Goal: Information Seeking & Learning: Learn about a topic

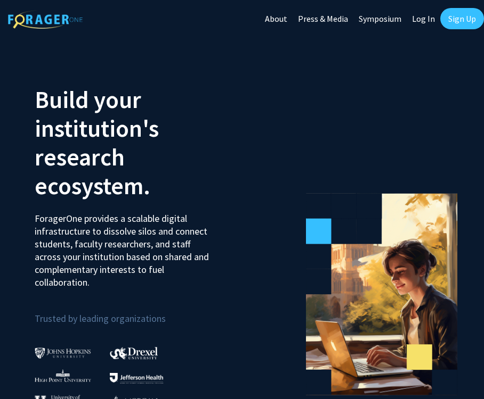
click at [462, 24] on link "Sign Up" at bounding box center [462, 18] width 44 height 21
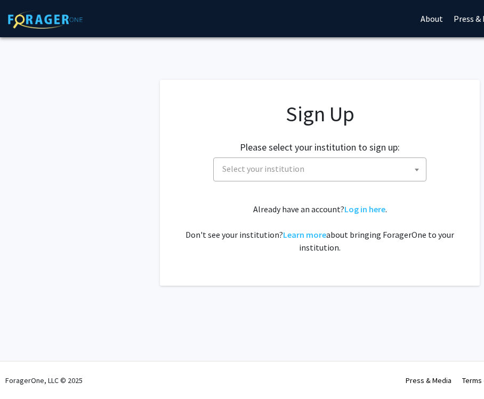
scroll to position [0, 25]
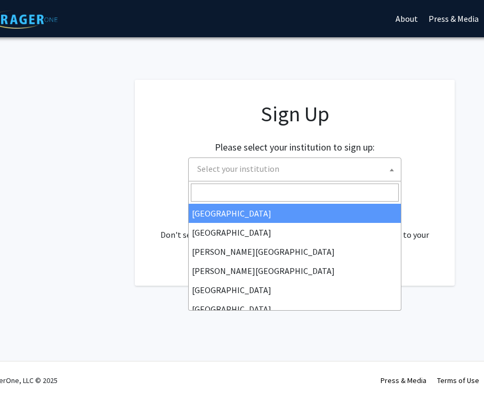
click at [242, 173] on span "Select your institution" at bounding box center [238, 168] width 82 height 11
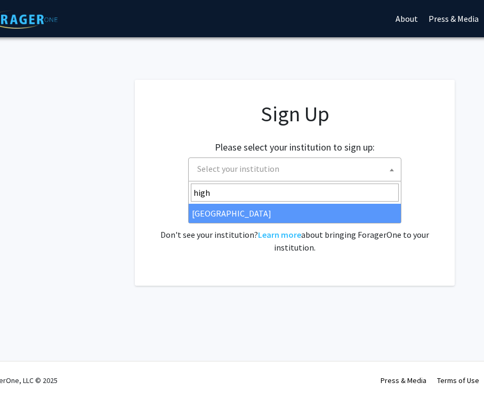
type input "high"
select select "2"
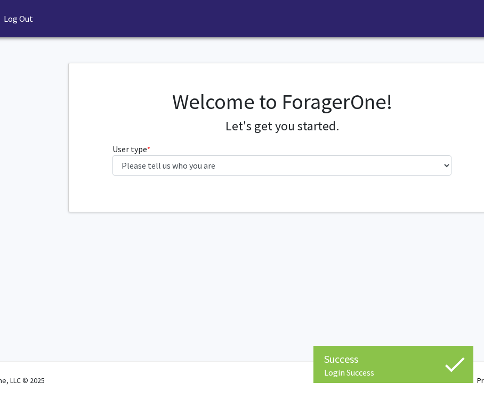
scroll to position [0, 60]
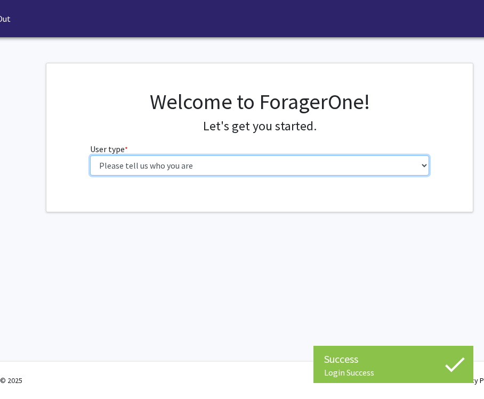
click at [292, 166] on select "Please tell us who you are Undergraduate Student Master's Student Doctoral Cand…" at bounding box center [259, 166] width 339 height 20
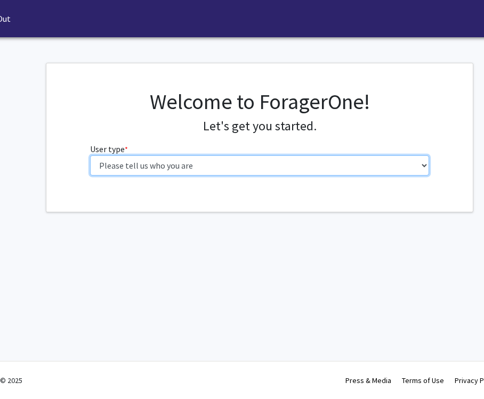
select select "3: doc"
click at [90, 156] on select "Please tell us who you are Undergraduate Student Master's Student Doctoral Cand…" at bounding box center [259, 166] width 339 height 20
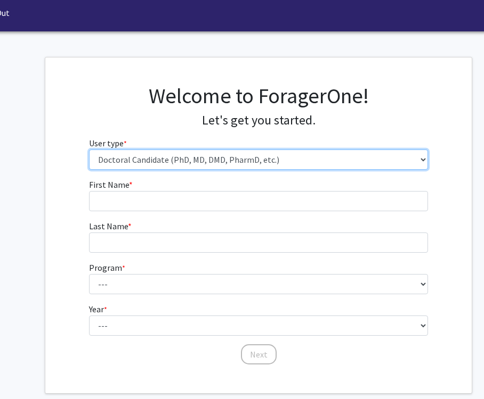
scroll to position [15, 61]
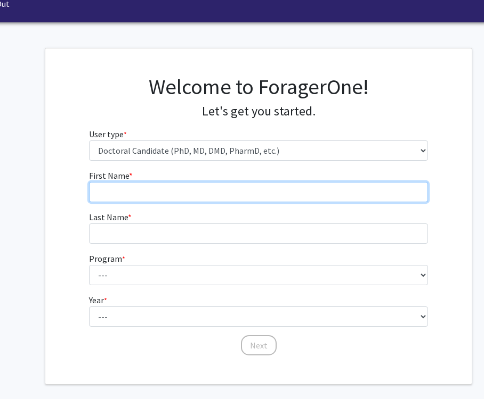
click at [281, 197] on input "First Name * required" at bounding box center [258, 192] width 339 height 20
type input "[PERSON_NAME]"
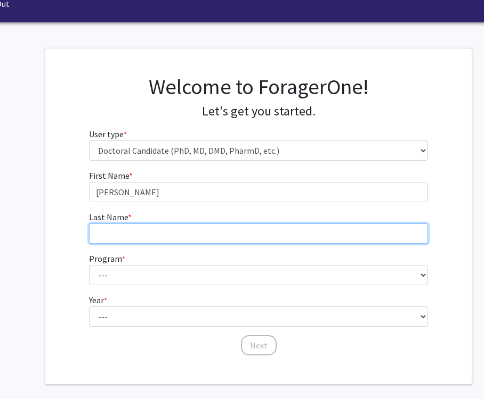
click at [260, 234] on input "Last Name * required" at bounding box center [258, 234] width 339 height 20
type input "[PERSON_NAME]"
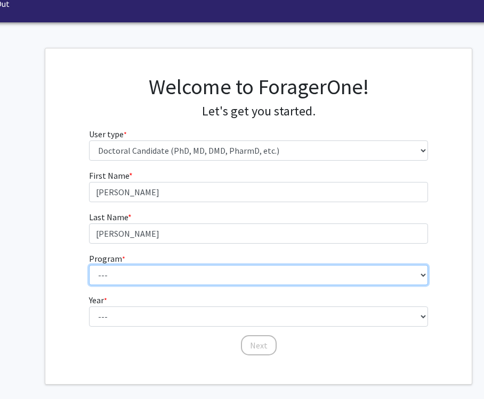
click at [246, 277] on select "--- Doctor of Dental Medicine and Oral Health Doctor of Educational Leadership …" at bounding box center [258, 275] width 339 height 20
select select "4: 421"
click at [89, 265] on select "--- Doctor of Dental Medicine and Oral Health Doctor of Educational Leadership …" at bounding box center [258, 275] width 339 height 20
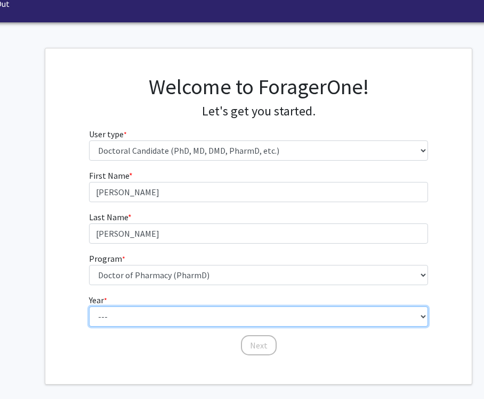
click at [207, 308] on select "--- First Year Second Year Third Year Fourth Year Fifth Year Sixth Year Seventh…" at bounding box center [258, 317] width 339 height 20
select select "1: first_year"
click at [89, 307] on select "--- First Year Second Year Third Year Fourth Year Fifth Year Sixth Year Seventh…" at bounding box center [258, 317] width 339 height 20
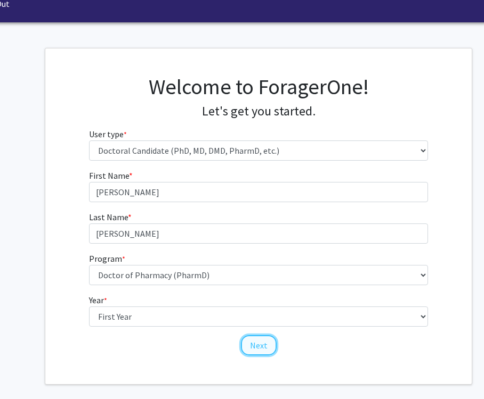
click at [252, 347] on button "Next" at bounding box center [259, 346] width 36 height 20
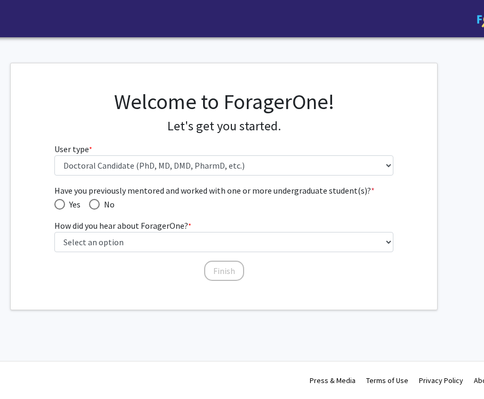
scroll to position [0, 94]
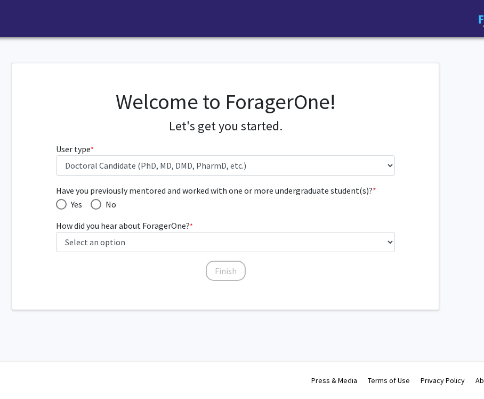
click at [102, 202] on span "No" at bounding box center [108, 204] width 15 height 13
click at [101, 202] on input "No" at bounding box center [96, 204] width 11 height 11
radio input "true"
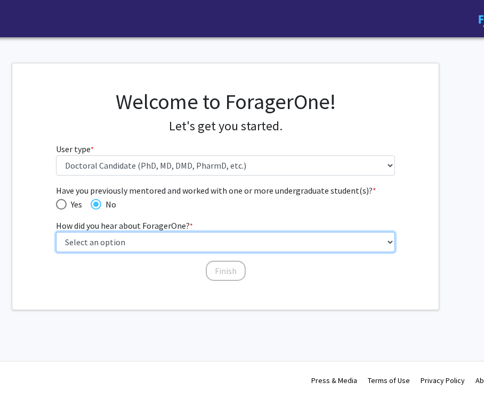
click at [141, 240] on select "Select an option Peer/student recommendation Faculty/staff recommendation Unive…" at bounding box center [225, 242] width 339 height 20
select select "2: faculty_recommendation"
click at [56, 232] on select "Select an option Peer/student recommendation Faculty/staff recommendation Unive…" at bounding box center [225, 242] width 339 height 20
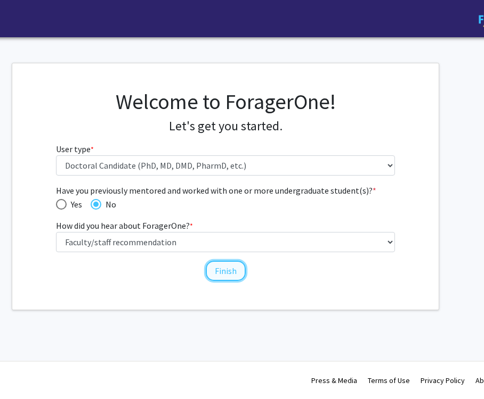
click at [218, 268] on button "Finish" at bounding box center [226, 271] width 40 height 20
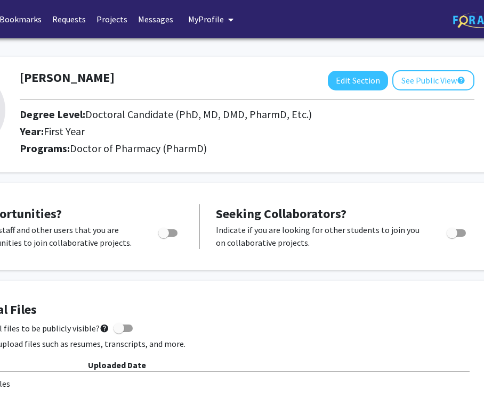
scroll to position [0, 135]
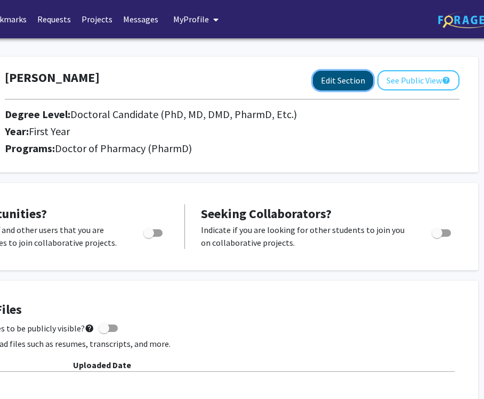
click at [331, 81] on button "Edit Section" at bounding box center [343, 81] width 60 height 20
select select "first_year"
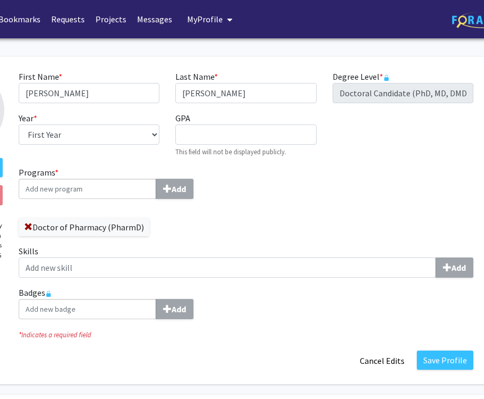
scroll to position [0, 110]
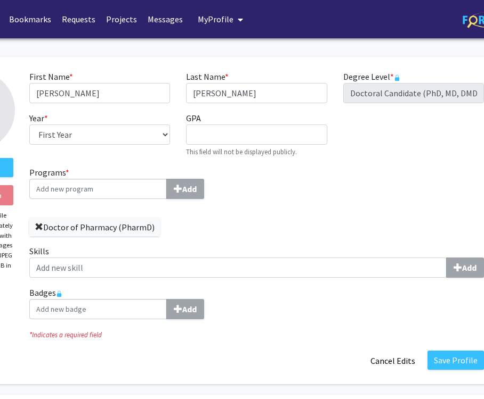
click at [39, 227] on span at bounding box center [39, 227] width 9 height 9
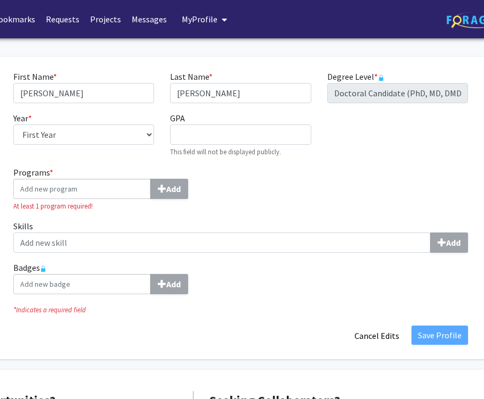
scroll to position [0, 156]
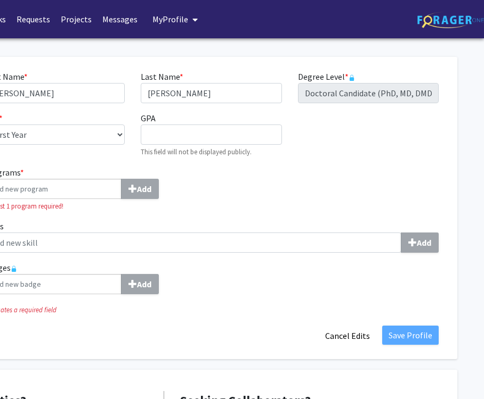
click at [346, 78] on span "*" at bounding box center [347, 76] width 4 height 11
click at [347, 77] on span "*" at bounding box center [347, 76] width 4 height 11
click at [355, 77] on div "Degree Level * required Doctoral Candidate (PhD, MD, DMD, PharmD, etc.)" at bounding box center [368, 86] width 157 height 33
click at [321, 169] on div "Programs * Add At least 1 program required! Skills Add Badges Add" at bounding box center [211, 234] width 470 height 137
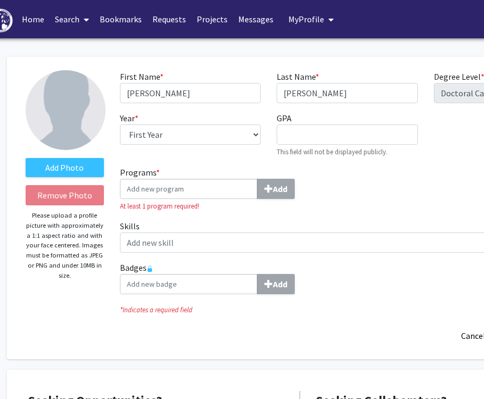
scroll to position [0, 0]
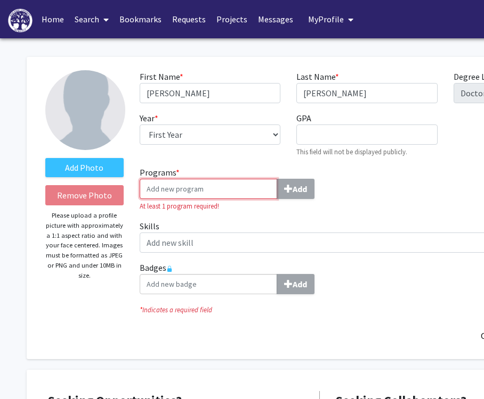
click at [195, 181] on input "Programs * Add" at bounding box center [208, 189] width 137 height 20
click at [162, 187] on input "Programs * Add" at bounding box center [208, 189] width 137 height 20
type input "p"
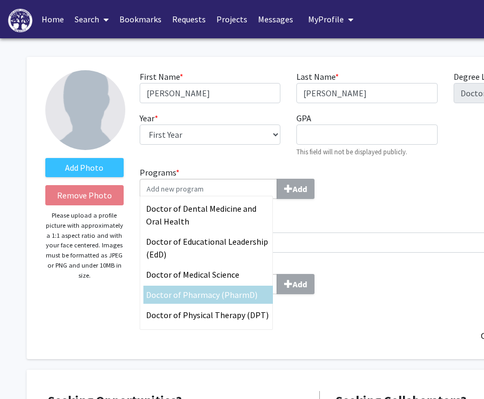
click at [209, 293] on span "Doctor of Pharmacy (PharmD)" at bounding box center [201, 295] width 111 height 11
click at [209, 199] on input "Programs * Doctor of Dental Medicine and Oral Health Doctor of Educational Lead…" at bounding box center [208, 189] width 137 height 20
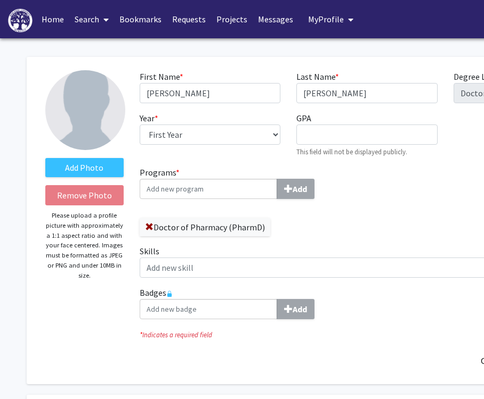
click at [313, 218] on div "Doctor of Pharmacy (PharmD)" at bounding box center [249, 222] width 219 height 29
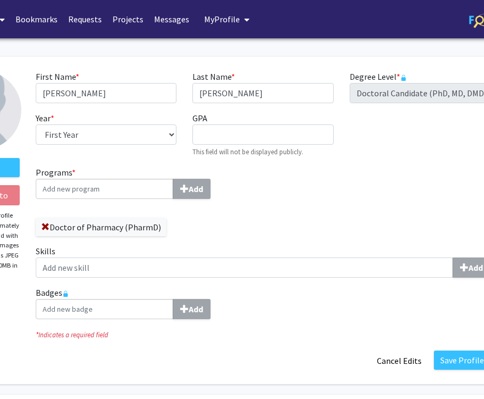
scroll to position [0, 107]
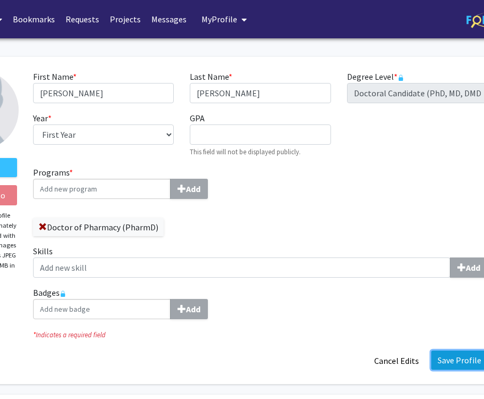
click at [436, 359] on button "Save Profile" at bounding box center [459, 360] width 56 height 19
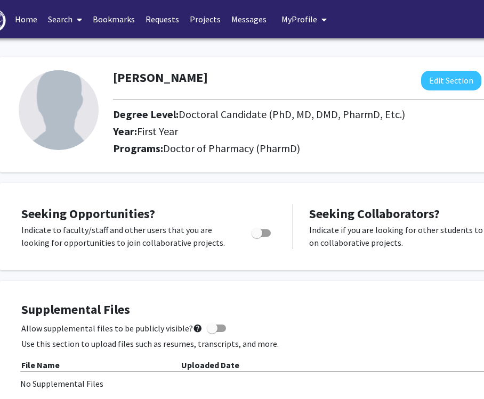
scroll to position [0, 0]
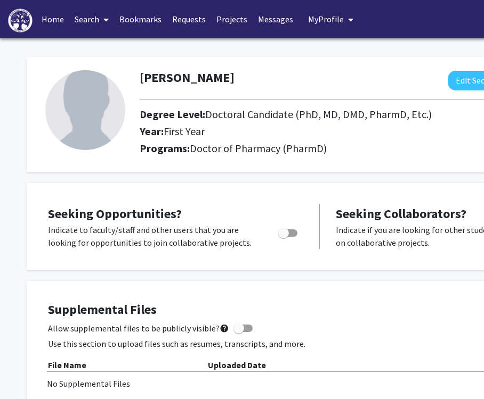
click at [290, 235] on span "Toggle" at bounding box center [287, 233] width 19 height 7
click at [283, 237] on input "Are you actively seeking opportunities?" at bounding box center [283, 237] width 1 height 1
checkbox input "true"
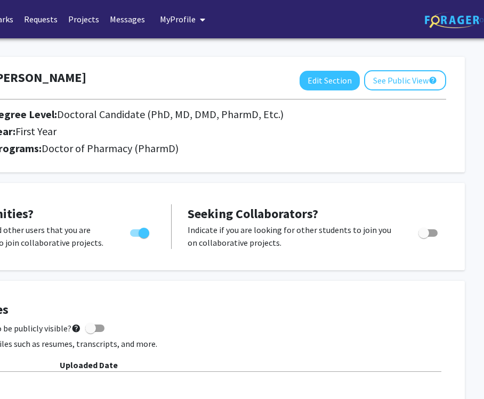
scroll to position [0, 156]
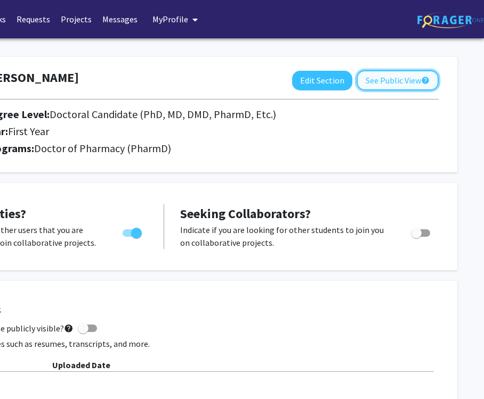
click at [386, 81] on button "See Public View help" at bounding box center [397, 80] width 82 height 20
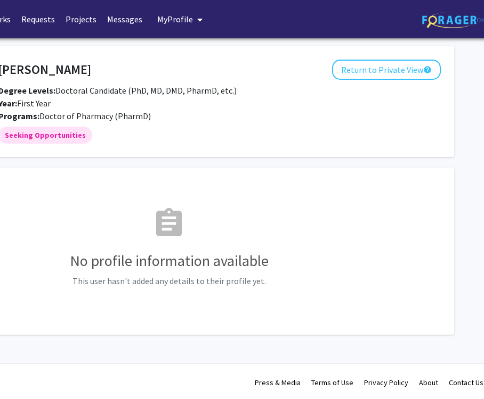
scroll to position [0, 156]
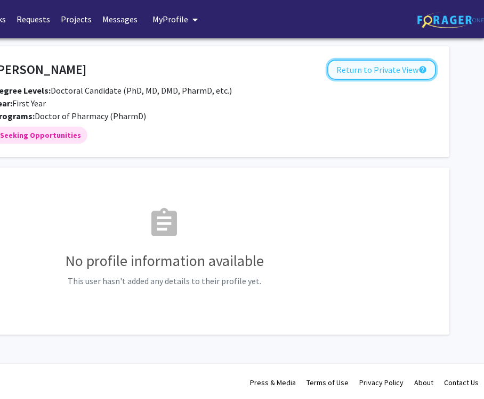
click at [375, 72] on button "Return to Private View help" at bounding box center [381, 70] width 109 height 20
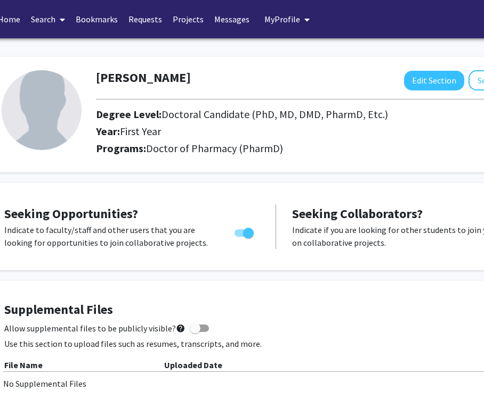
scroll to position [0, 55]
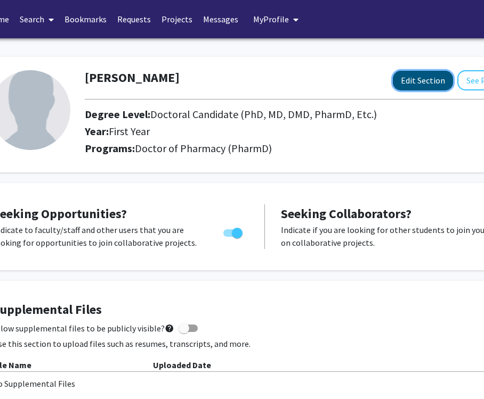
click at [403, 88] on button "Edit Section" at bounding box center [422, 81] width 60 height 20
select select "first_year"
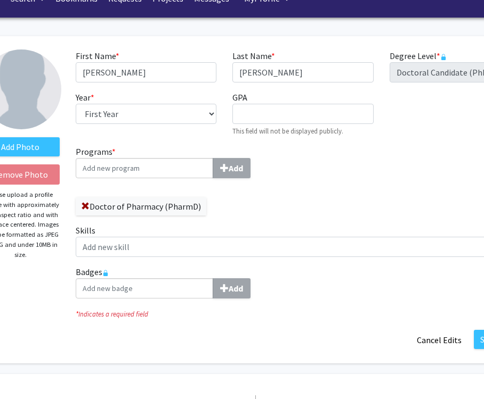
scroll to position [21, 72]
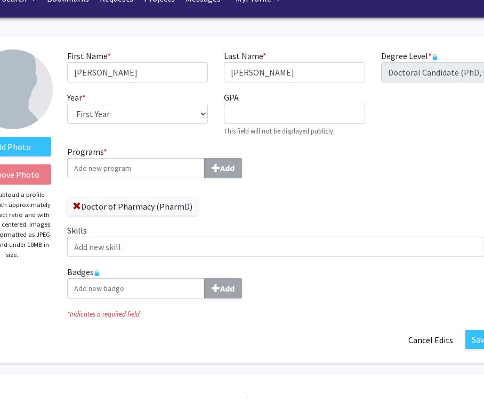
click at [99, 274] on rect at bounding box center [97, 275] width 4 height 4
click at [244, 119] on input "GPA required" at bounding box center [294, 114] width 141 height 20
click at [311, 193] on div "Programs * Add Doctor of Pharmacy (PharmD) Skills Add Badges Add" at bounding box center [294, 226] width 470 height 162
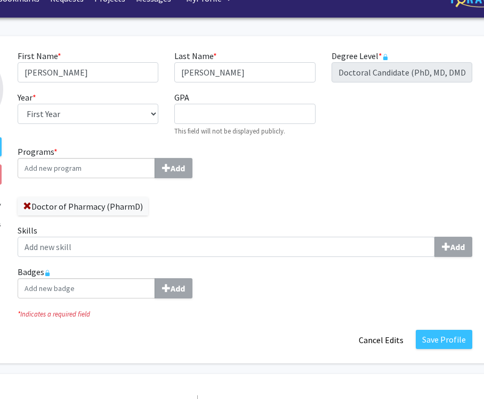
scroll to position [21, 156]
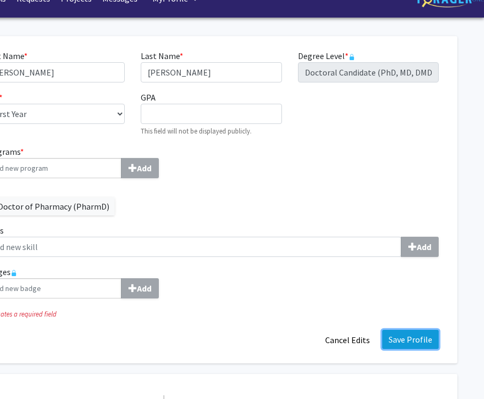
click at [404, 345] on button "Save Profile" at bounding box center [410, 339] width 56 height 19
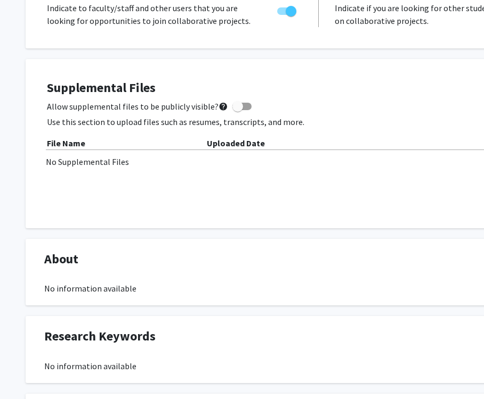
scroll to position [196, 1]
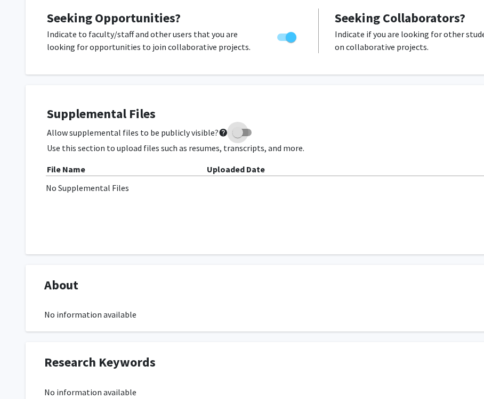
click at [232, 129] on span at bounding box center [237, 132] width 11 height 11
click at [237, 136] on input "Allow supplemental files to be publicly visible? help" at bounding box center [237, 136] width 1 height 1
click at [241, 132] on span at bounding box center [246, 132] width 11 height 11
click at [237, 136] on input "Allow supplemental files to be publicly visible? help" at bounding box center [237, 136] width 1 height 1
checkbox input "false"
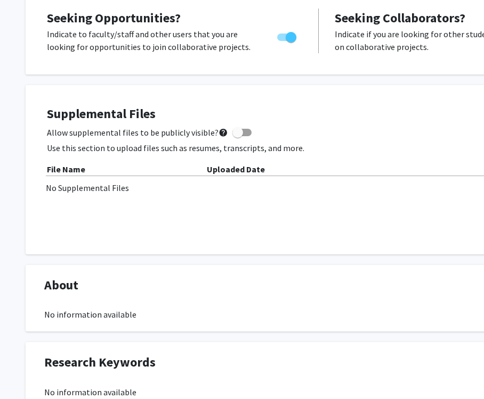
scroll to position [196, 156]
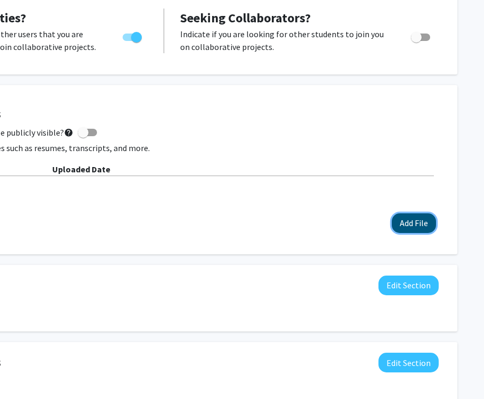
click at [397, 219] on button "Add File" at bounding box center [413, 224] width 44 height 20
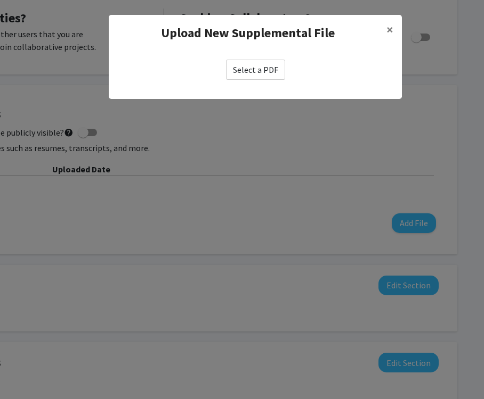
click at [262, 72] on label "Select a PDF" at bounding box center [255, 70] width 59 height 20
click at [0, 0] on input "Select a PDF" at bounding box center [0, 0] width 0 height 0
click at [385, 35] on button "×" at bounding box center [390, 30] width 24 height 30
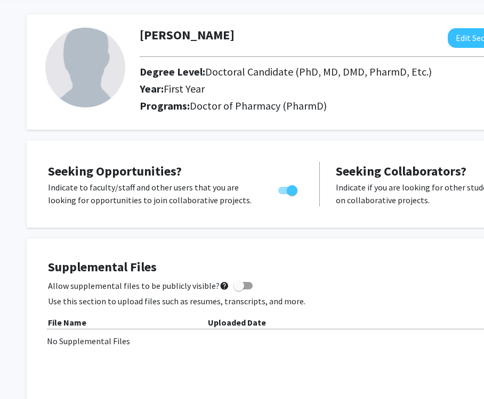
scroll to position [0, 0]
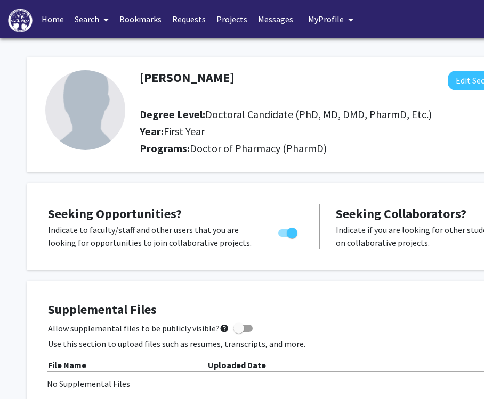
click at [57, 23] on link "Home" at bounding box center [52, 19] width 33 height 37
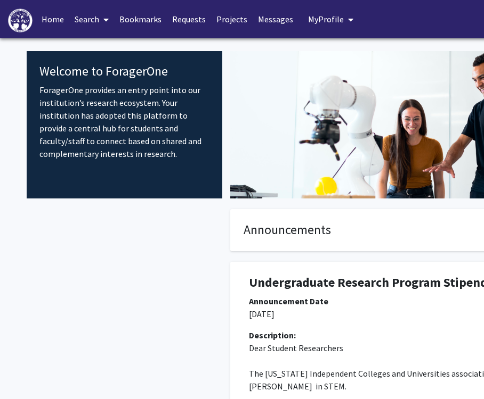
click at [101, 15] on span at bounding box center [104, 19] width 10 height 37
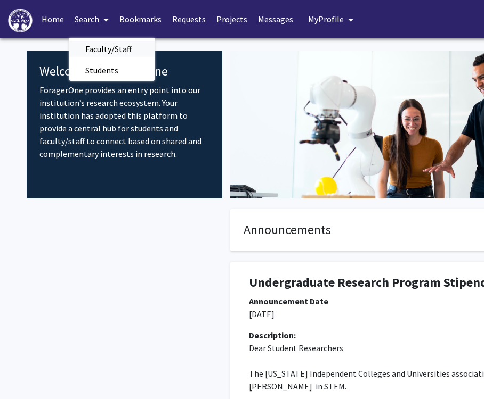
click at [115, 47] on span "Faculty/Staff" at bounding box center [108, 48] width 78 height 21
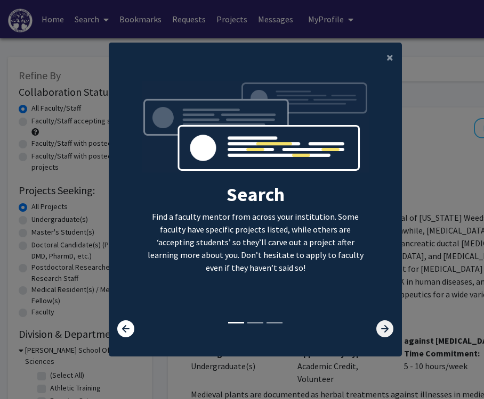
click at [378, 330] on icon at bounding box center [384, 329] width 17 height 17
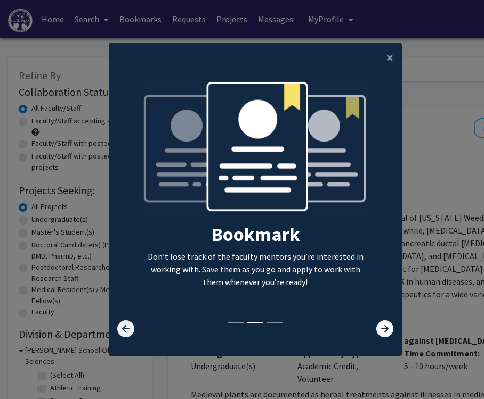
click at [125, 328] on icon at bounding box center [125, 329] width 17 height 17
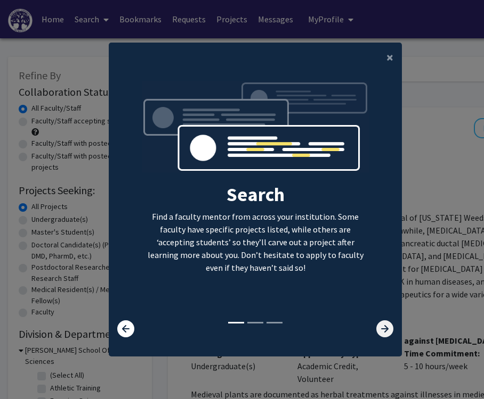
click at [378, 325] on icon at bounding box center [384, 329] width 17 height 17
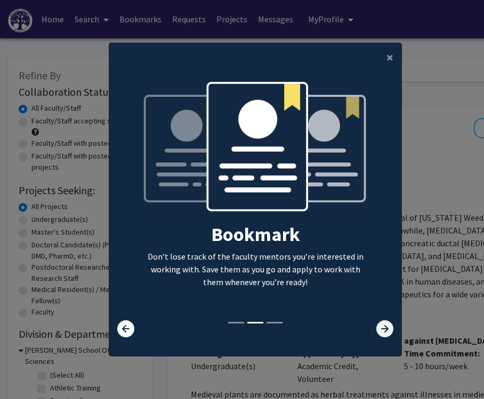
click at [380, 330] on icon at bounding box center [384, 329] width 17 height 17
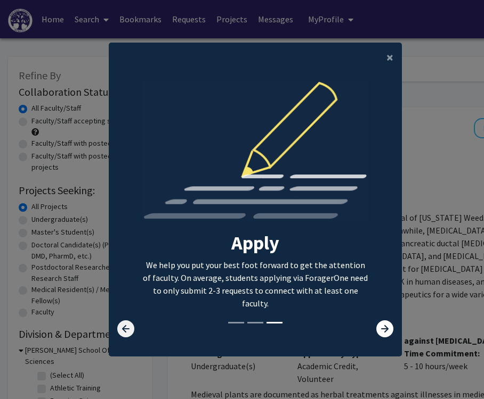
click at [125, 331] on icon at bounding box center [125, 329] width 17 height 17
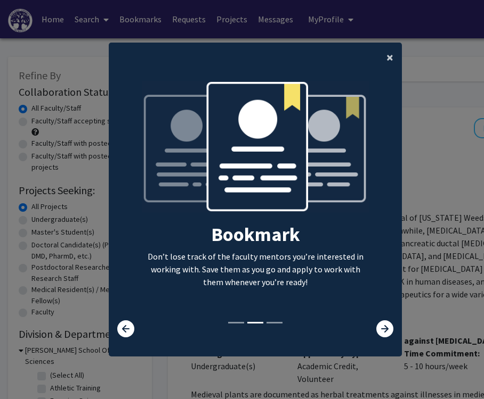
click at [384, 61] on button "×" at bounding box center [390, 58] width 24 height 30
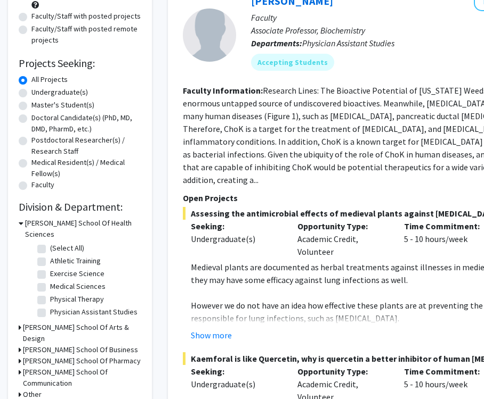
scroll to position [111, 0]
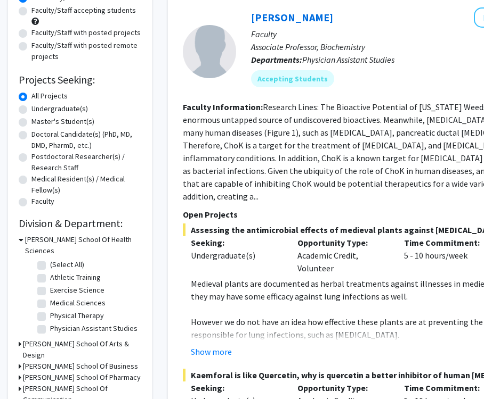
click at [31, 110] on label "Undergraduate(s)" at bounding box center [59, 108] width 56 height 11
click at [31, 110] on input "Undergraduate(s)" at bounding box center [34, 106] width 7 height 7
radio input "true"
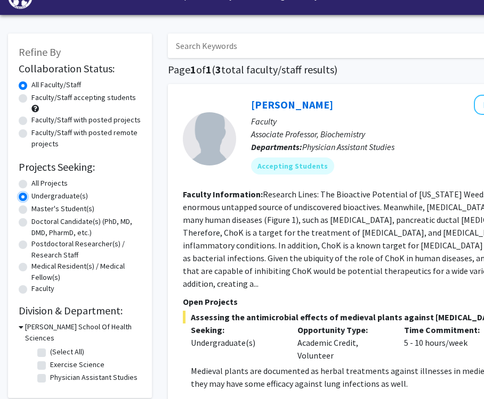
scroll to position [24, 0]
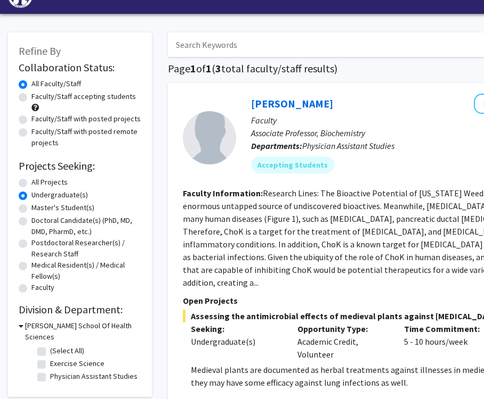
click at [31, 183] on label "All Projects" at bounding box center [49, 182] width 36 height 11
click at [31, 183] on input "All Projects" at bounding box center [34, 180] width 7 height 7
radio input "true"
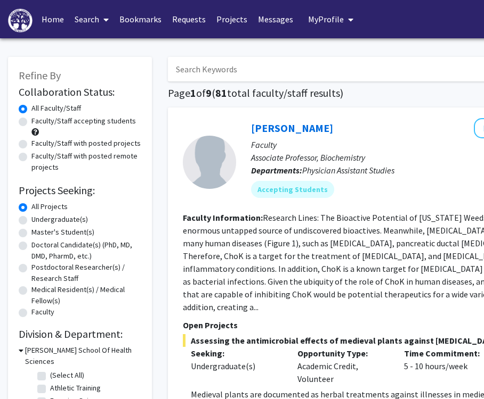
click at [31, 220] on label "Undergraduate(s)" at bounding box center [59, 219] width 56 height 11
click at [31, 220] on input "Undergraduate(s)" at bounding box center [34, 217] width 7 height 7
radio input "true"
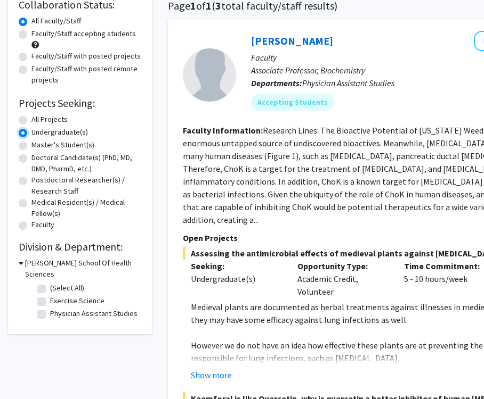
scroll to position [78, 0]
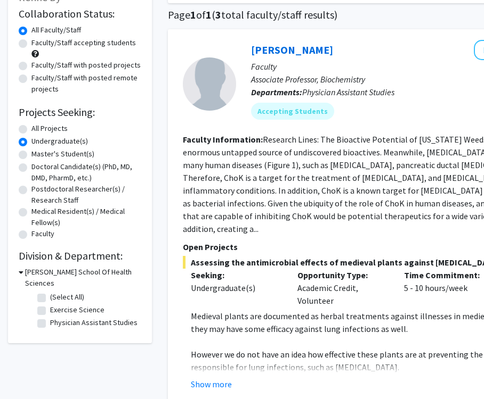
click at [31, 167] on label "Doctoral Candidate(s) (PhD, MD, DMD, PharmD, etc.)" at bounding box center [86, 172] width 110 height 22
click at [31, 167] on input "Doctoral Candidate(s) (PhD, MD, DMD, PharmD, etc.)" at bounding box center [34, 164] width 7 height 7
radio input "true"
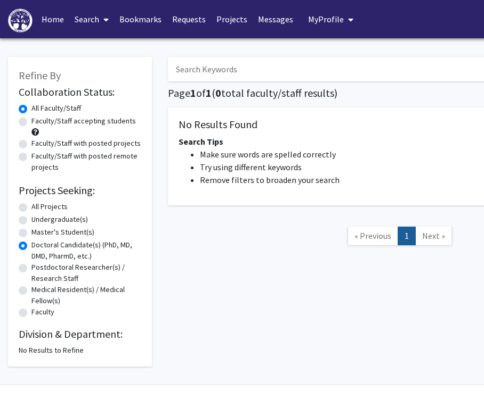
click at [29, 222] on div "Undergraduate(s)" at bounding box center [80, 220] width 122 height 13
click at [31, 222] on label "Undergraduate(s)" at bounding box center [59, 219] width 56 height 11
click at [31, 221] on input "Undergraduate(s)" at bounding box center [34, 217] width 7 height 7
radio input "true"
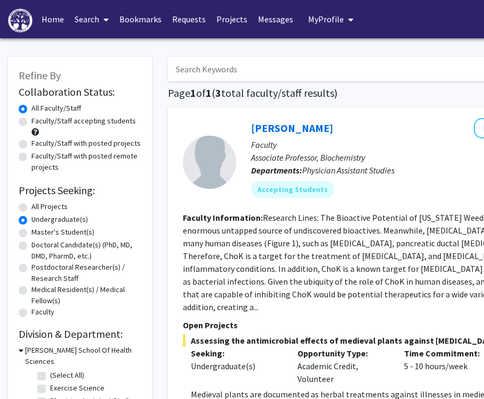
click at [91, 121] on label "Faculty/Staff accepting students" at bounding box center [83, 121] width 104 height 11
click at [38, 121] on input "Faculty/Staff accepting students" at bounding box center [34, 119] width 7 height 7
radio input "true"
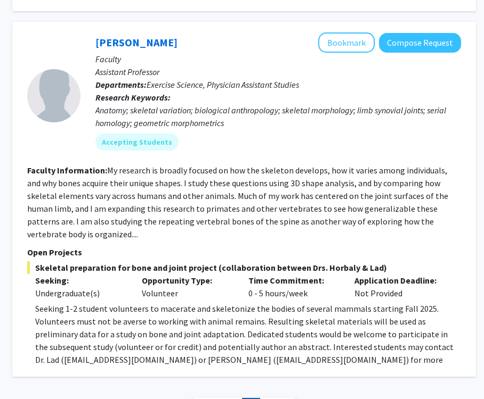
scroll to position [1195, 156]
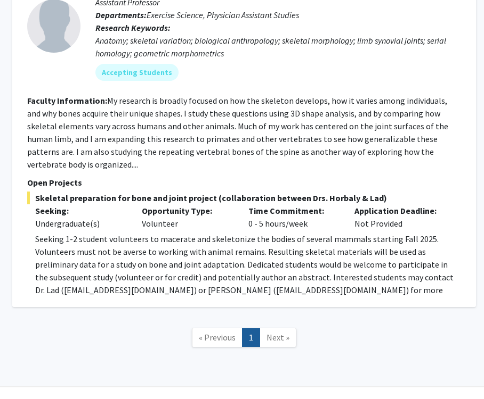
click at [285, 329] on link "Next »" at bounding box center [277, 338] width 37 height 19
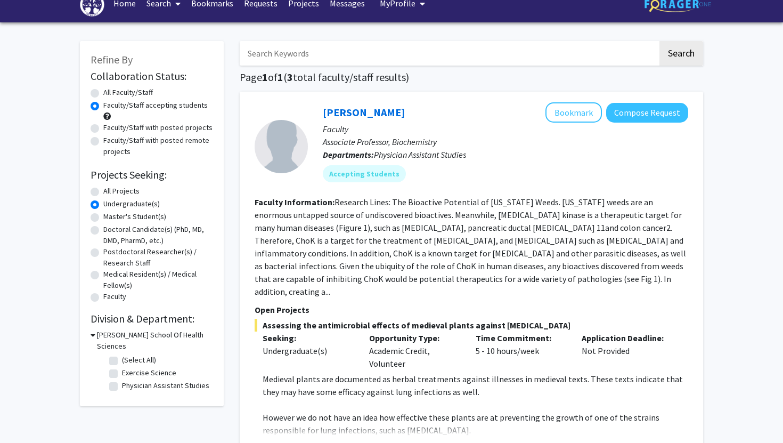
scroll to position [0, 0]
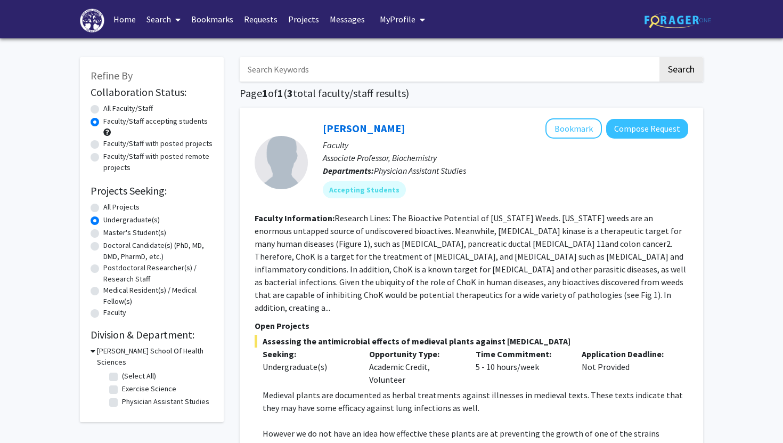
click at [131, 114] on div "All Faculty/Staff" at bounding box center [152, 109] width 122 height 13
click at [126, 20] on link "Home" at bounding box center [124, 19] width 33 height 37
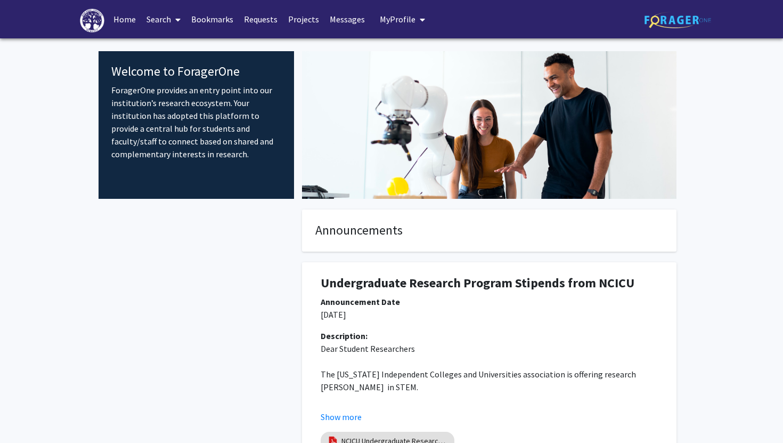
click at [168, 22] on link "Search" at bounding box center [163, 19] width 45 height 37
click at [187, 70] on span "Students" at bounding box center [173, 70] width 65 height 21
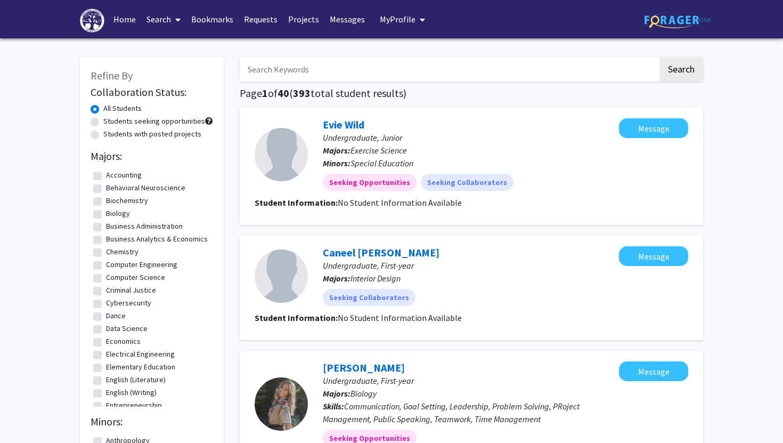
click at [400, 29] on button "My Profile" at bounding box center [403, 19] width 52 height 38
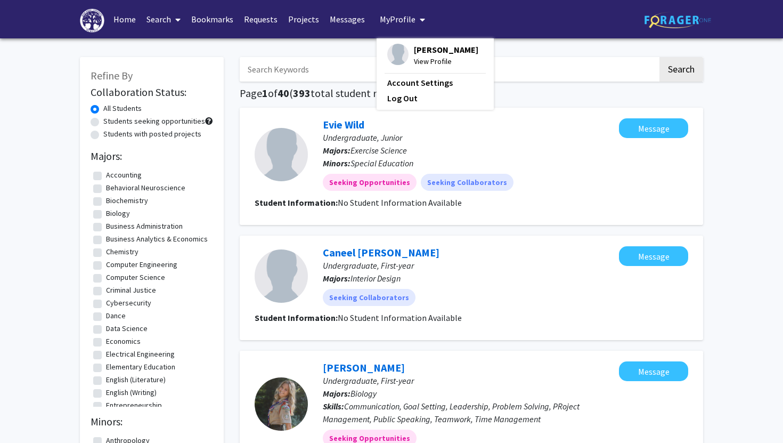
click at [424, 67] on span "View Profile" at bounding box center [446, 61] width 64 height 12
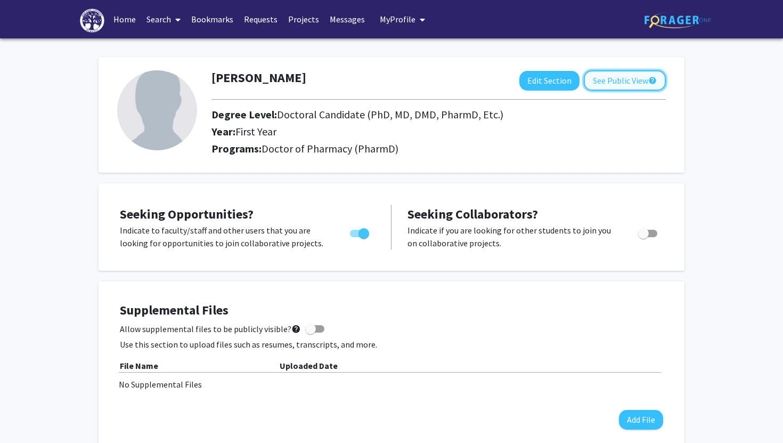
click at [483, 80] on button "See Public View help" at bounding box center [625, 80] width 82 height 20
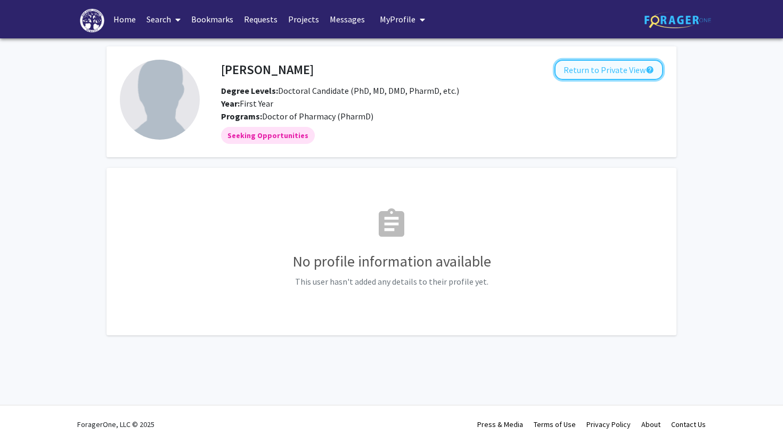
click at [483, 71] on button "Return to Private View help" at bounding box center [608, 70] width 109 height 20
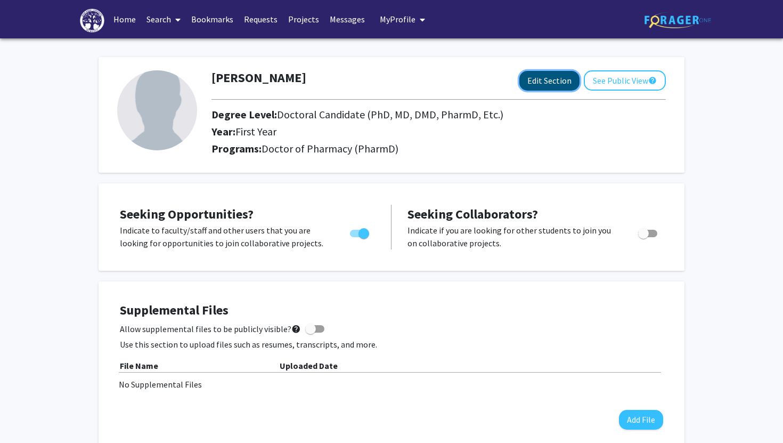
click at [483, 77] on button "Edit Section" at bounding box center [549, 81] width 60 height 20
select select "first_year"
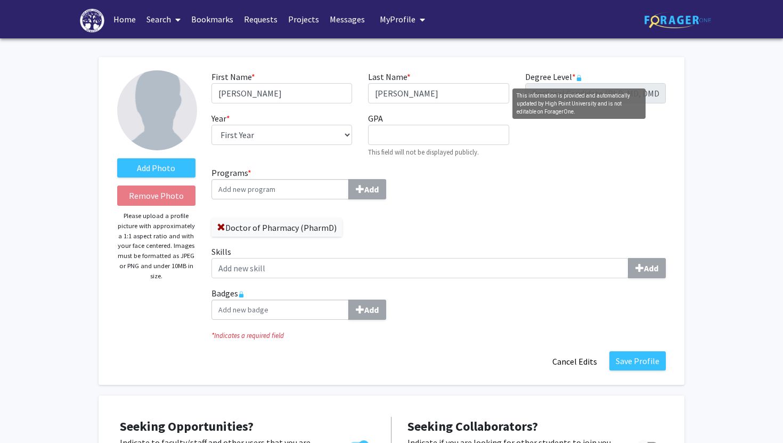
click at [483, 79] on rect "This information is provided and automatically updated by High Point University…" at bounding box center [578, 79] width 4 height 4
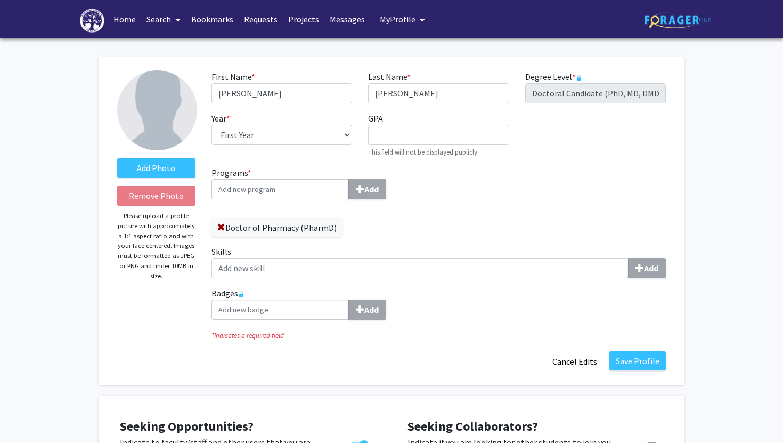
click at [388, 22] on span "My Profile" at bounding box center [398, 19] width 36 height 11
click at [391, 89] on link "Account Settings" at bounding box center [435, 82] width 96 height 13
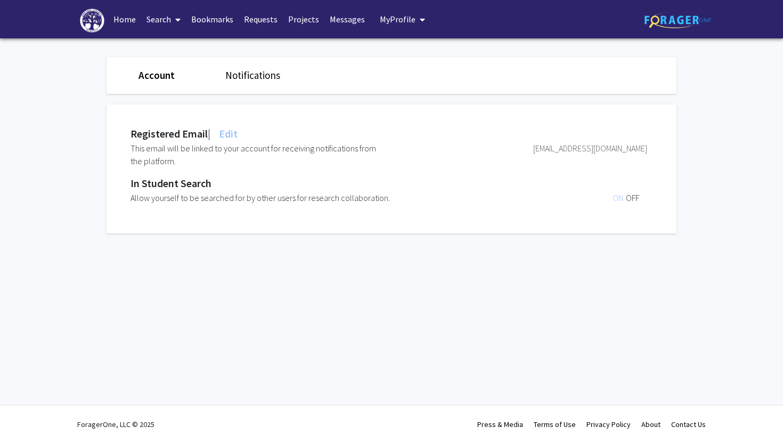
click at [244, 75] on link "Notifications" at bounding box center [252, 75] width 55 height 13
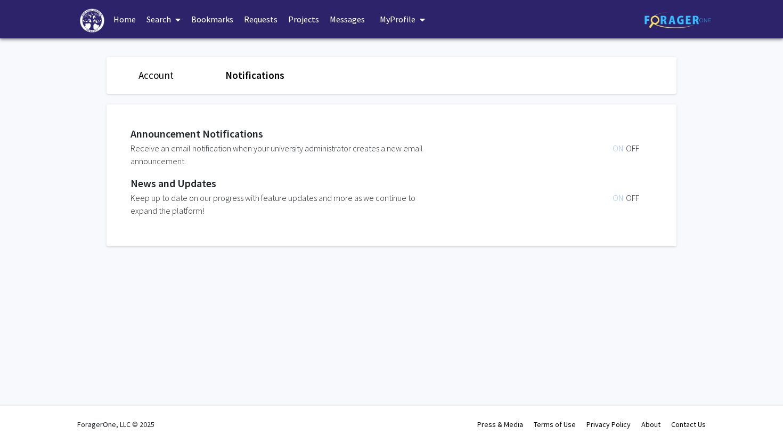
click at [160, 78] on link "Account" at bounding box center [155, 75] width 35 height 13
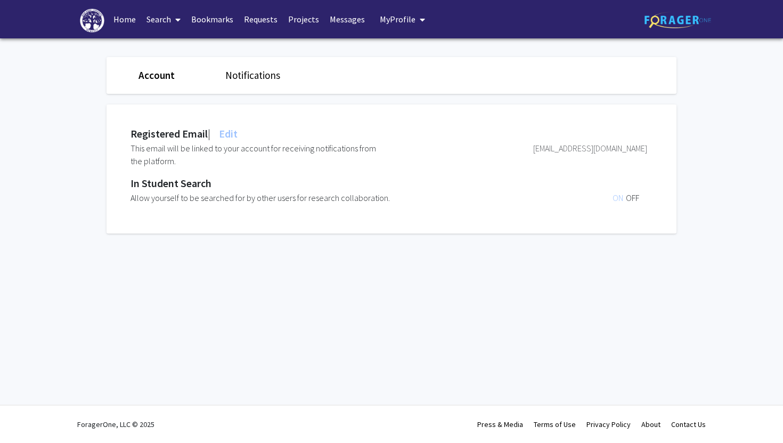
click at [483, 199] on span "OFF" at bounding box center [632, 197] width 13 height 11
click at [256, 310] on div "Skip navigation Home Search Bookmarks Requests Projects Messages My Profile Jay…" at bounding box center [391, 221] width 783 height 443
click at [245, 76] on link "Notifications" at bounding box center [252, 75] width 55 height 13
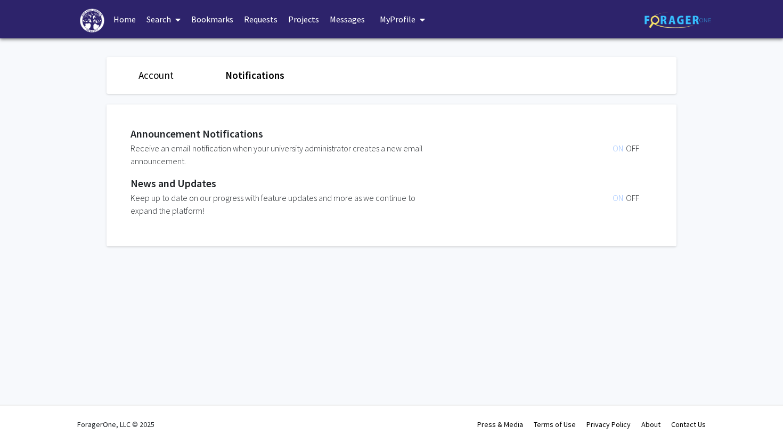
click at [166, 68] on div "Account" at bounding box center [173, 75] width 87 height 15
click at [166, 79] on link "Account" at bounding box center [155, 75] width 35 height 13
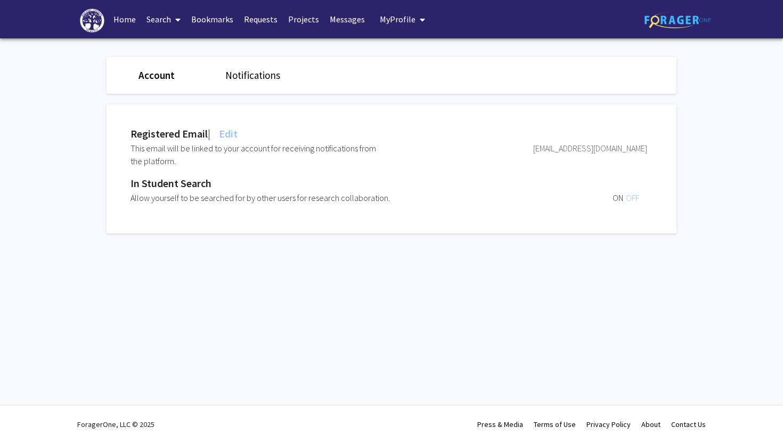
click at [387, 24] on button "My Profile" at bounding box center [403, 19] width 52 height 38
click at [406, 104] on link "Log Out" at bounding box center [435, 98] width 96 height 13
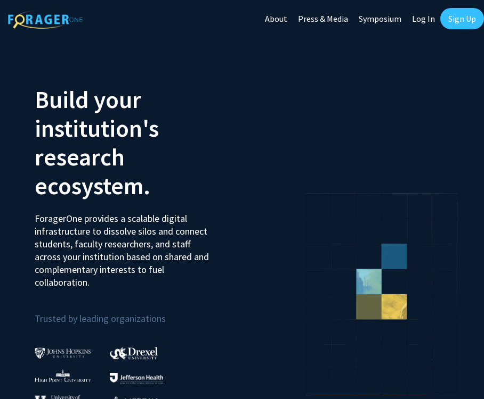
click at [462, 19] on link "Sign Up" at bounding box center [462, 18] width 44 height 21
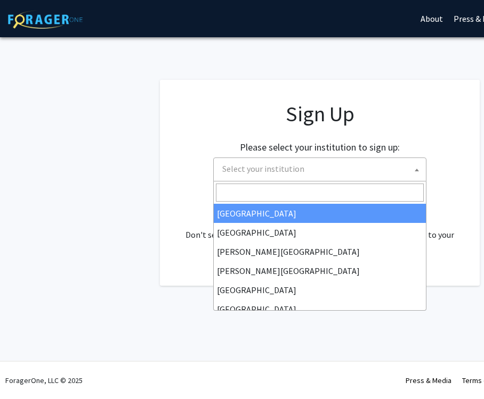
click at [313, 162] on span "Select your institution" at bounding box center [322, 169] width 208 height 22
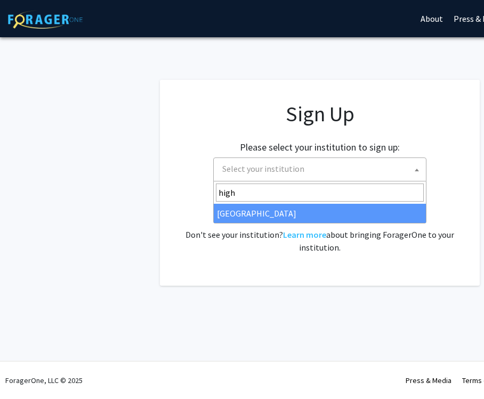
type input "high"
select select "2"
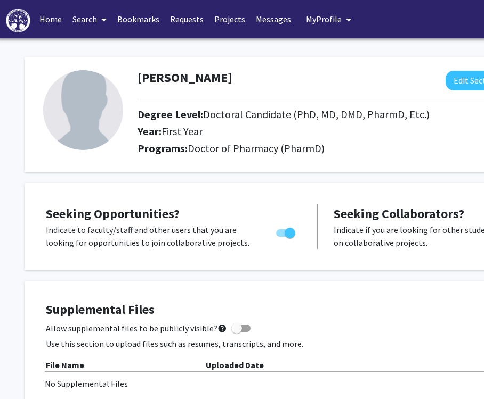
scroll to position [0, 156]
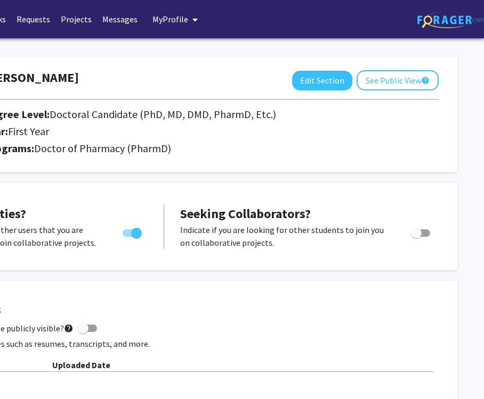
click at [139, 230] on span "Toggle" at bounding box center [136, 233] width 11 height 11
click at [128, 237] on input "Are you actively seeking opportunities?" at bounding box center [127, 237] width 1 height 1
checkbox input "false"
click at [332, 80] on button "Edit Section" at bounding box center [322, 81] width 60 height 20
select select "first_year"
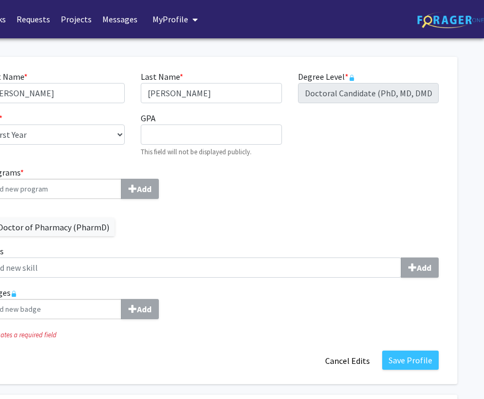
scroll to position [0, 153]
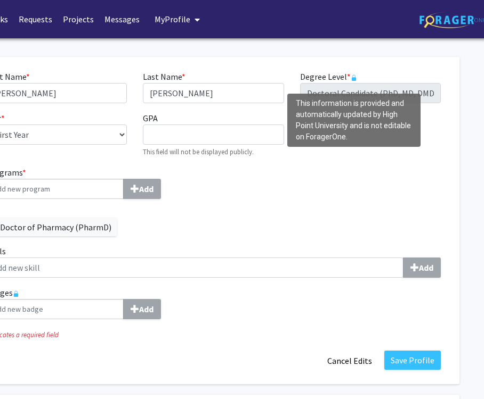
click at [352, 78] on rect "This information is provided and automatically updated by High Point University…" at bounding box center [353, 79] width 4 height 4
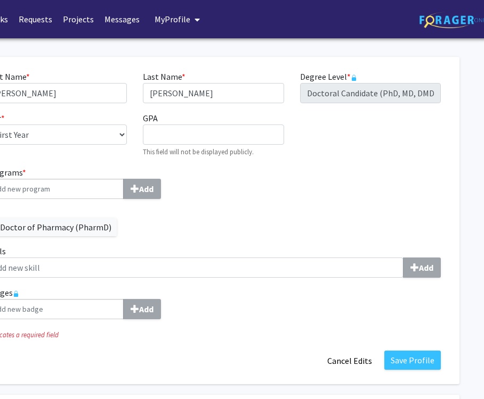
click at [362, 64] on div "Add Photo Remove Photo Please upload a profile picture with approximately a 1:1…" at bounding box center [166, 221] width 586 height 328
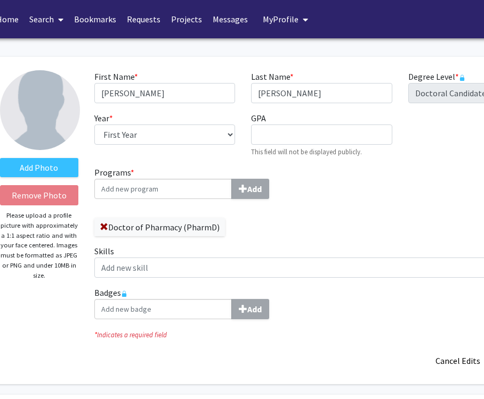
scroll to position [0, 0]
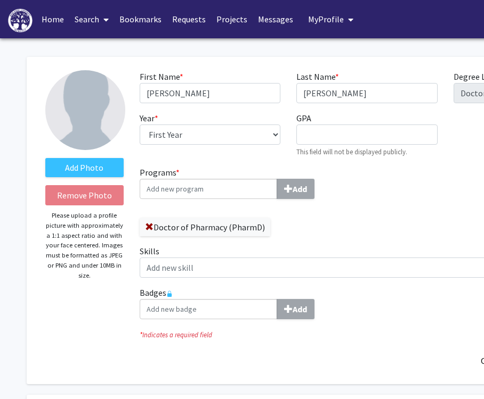
click at [177, 15] on link "Requests" at bounding box center [189, 19] width 44 height 37
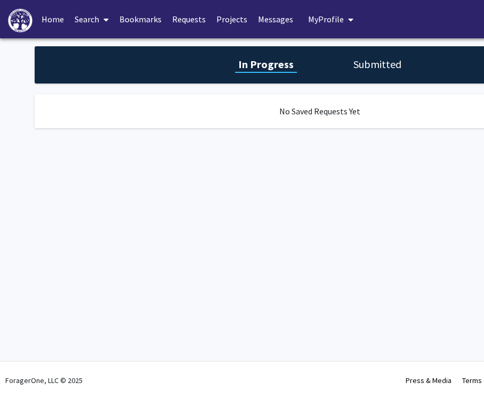
click at [146, 24] on link "Bookmarks" at bounding box center [140, 19] width 53 height 37
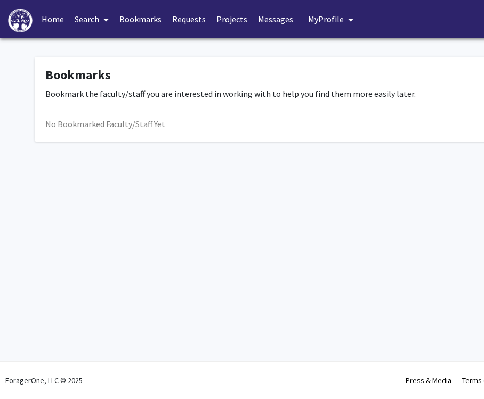
click at [252, 20] on link "Messages" at bounding box center [275, 19] width 46 height 37
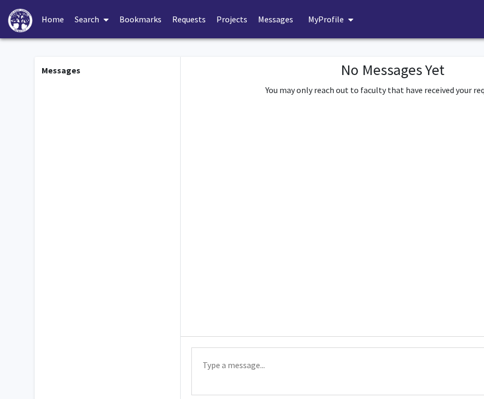
click at [237, 20] on link "Projects" at bounding box center [232, 19] width 42 height 37
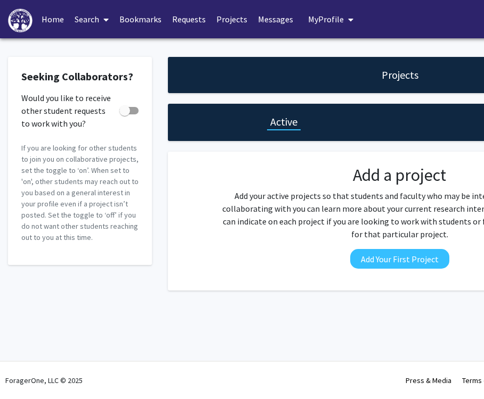
click at [105, 16] on icon at bounding box center [105, 19] width 5 height 9
click at [116, 43] on span "Faculty/Staff" at bounding box center [108, 48] width 78 height 21
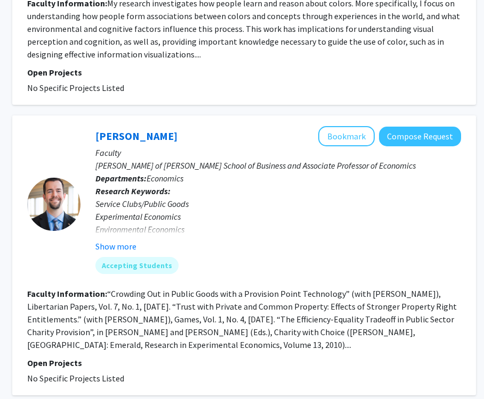
scroll to position [4035, 156]
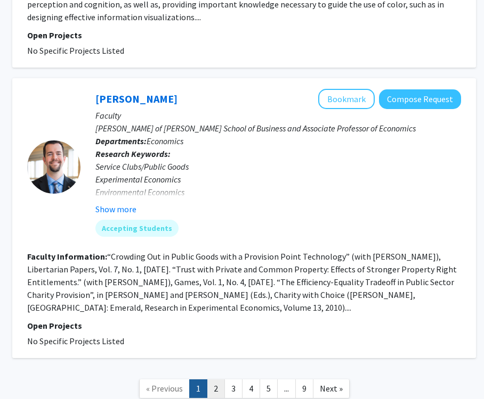
click at [215, 380] on link "2" at bounding box center [216, 389] width 18 height 19
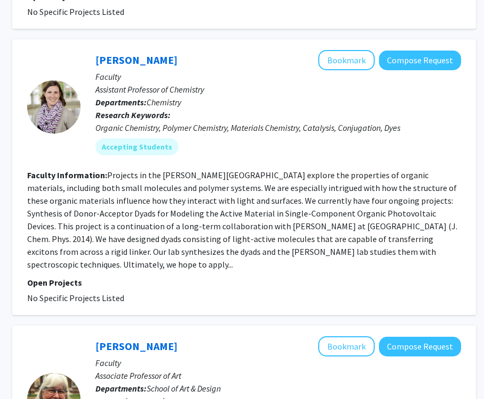
scroll to position [566, 156]
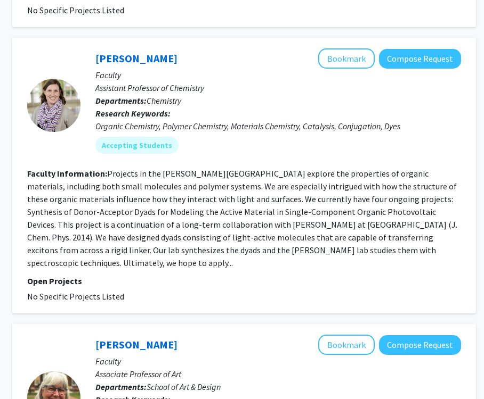
click at [285, 260] on fg-search-faculty "[PERSON_NAME] Bookmark Compose Request Faculty Assistant Professor of Chemistry…" at bounding box center [244, 175] width 434 height 255
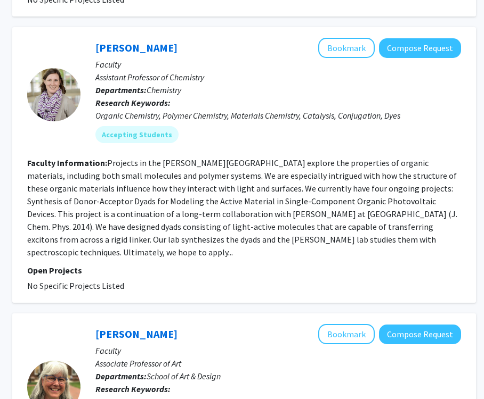
scroll to position [578, 156]
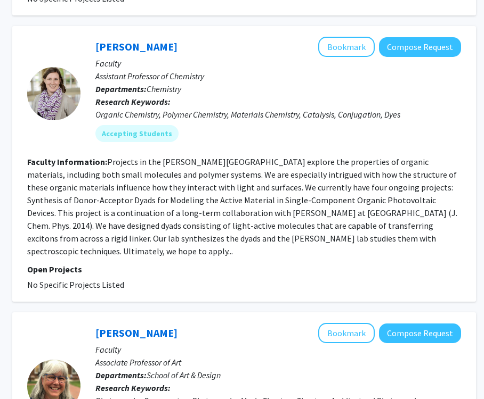
click at [285, 232] on section "Faculty Information: Projects in the [PERSON_NAME] Laboratory explore the prope…" at bounding box center [244, 207] width 434 height 102
click at [234, 207] on section "Faculty Information: Projects in the [PERSON_NAME] Laboratory explore the prope…" at bounding box center [244, 207] width 434 height 102
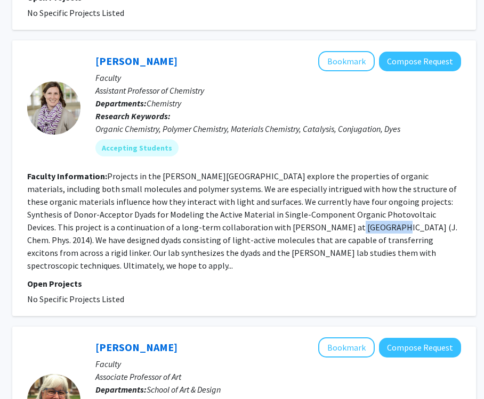
scroll to position [559, 156]
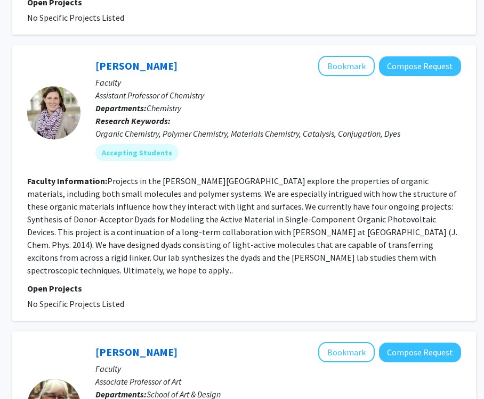
click at [227, 205] on fg-read-more "Projects in the [PERSON_NAME][GEOGRAPHIC_DATA] explore the properties of organi…" at bounding box center [242, 226] width 430 height 100
click at [149, 66] on link "[PERSON_NAME]" at bounding box center [136, 65] width 82 height 13
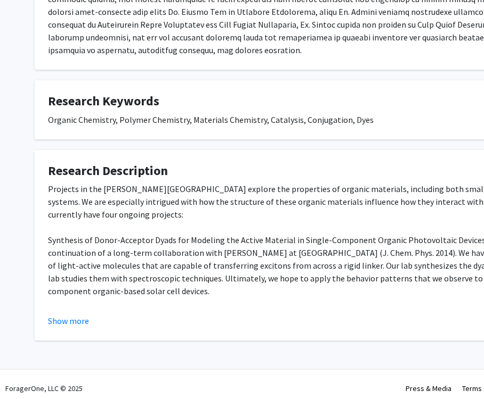
scroll to position [306, 0]
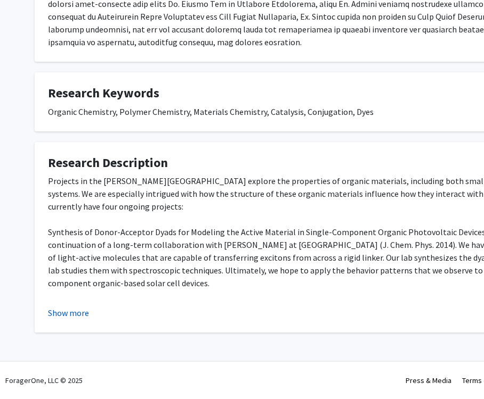
click at [67, 317] on button "Show more" at bounding box center [68, 313] width 41 height 13
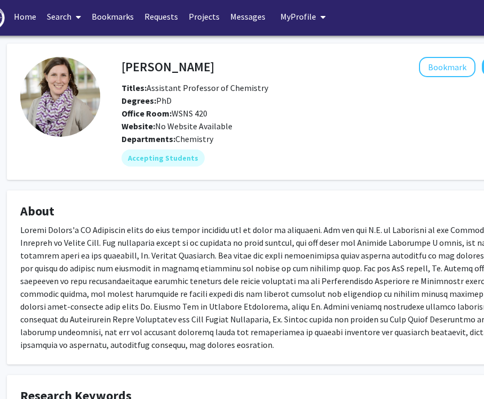
scroll to position [3, 27]
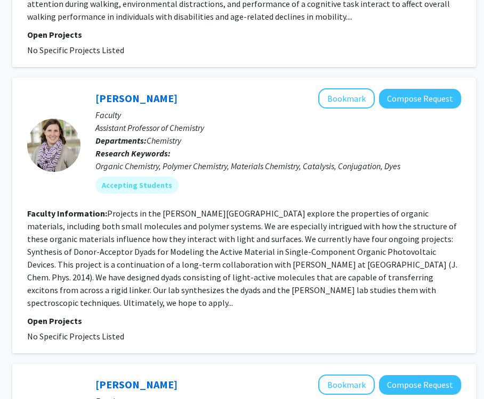
scroll to position [529, 156]
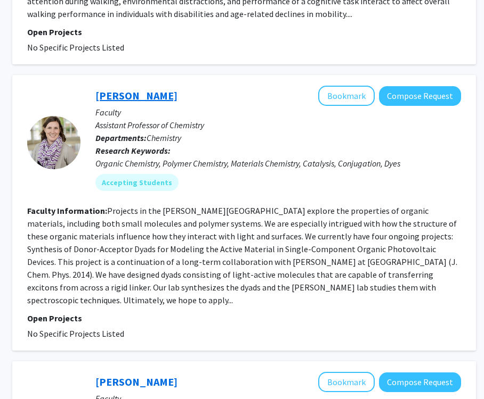
click at [149, 96] on link "[PERSON_NAME]" at bounding box center [136, 95] width 82 height 13
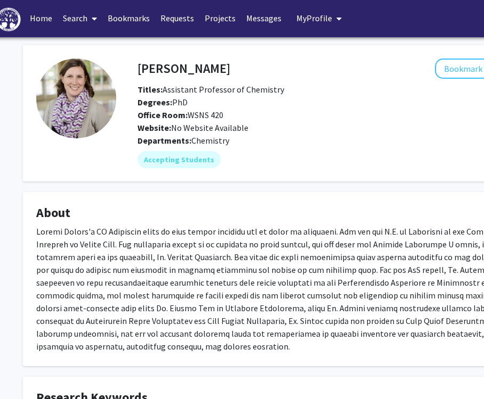
scroll to position [1, 17]
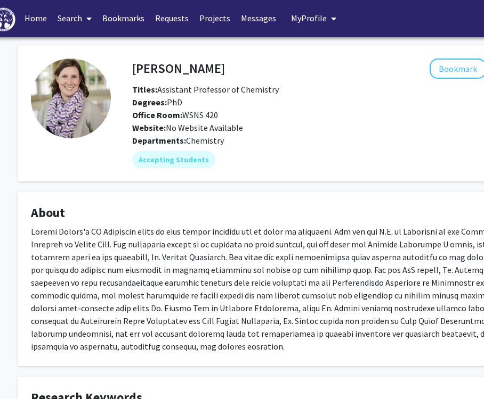
drag, startPoint x: 129, startPoint y: 65, endPoint x: 226, endPoint y: 144, distance: 124.5
click at [226, 144] on div "[PERSON_NAME] Bookmark Compose Request Titles: Assistant Professor of Chemistry…" at bounding box center [342, 114] width 463 height 110
click at [137, 48] on fg-card "[PERSON_NAME] Bookmark Compose Request Titles: Assistant Professor of Chemistry…" at bounding box center [303, 113] width 570 height 136
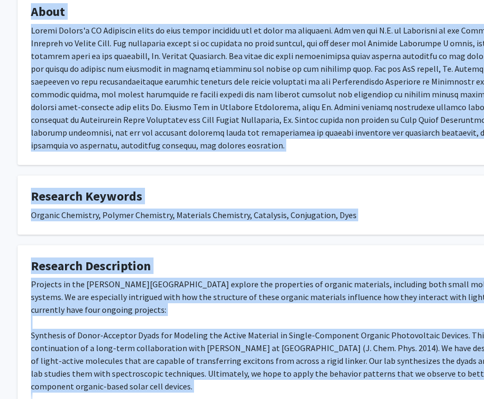
scroll to position [306, 17]
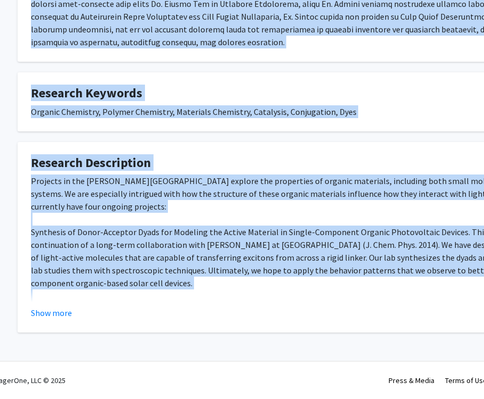
drag, startPoint x: 134, startPoint y: 68, endPoint x: 410, endPoint y: 330, distance: 380.5
click at [410, 330] on div "[PERSON_NAME] Bookmark Compose Request Titles: Assistant Professor of Chemistry…" at bounding box center [303, 37] width 586 height 592
click at [46, 312] on button "Show more" at bounding box center [51, 313] width 41 height 13
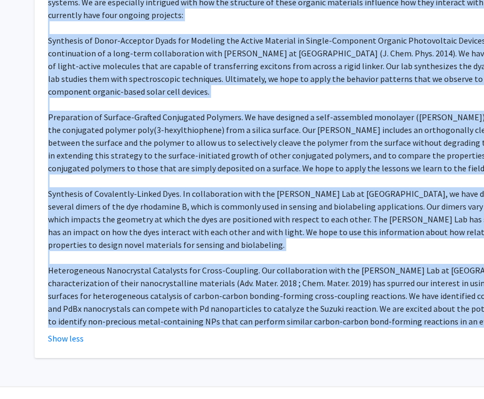
scroll to position [497, 0]
copy div "[PERSON_NAME] Bookmark Compose Request Titles: Assistant Professor of Chemistry…"
click at [184, 220] on div "Projects in the [PERSON_NAME][GEOGRAPHIC_DATA] explore the properties of organi…" at bounding box center [319, 155] width 543 height 345
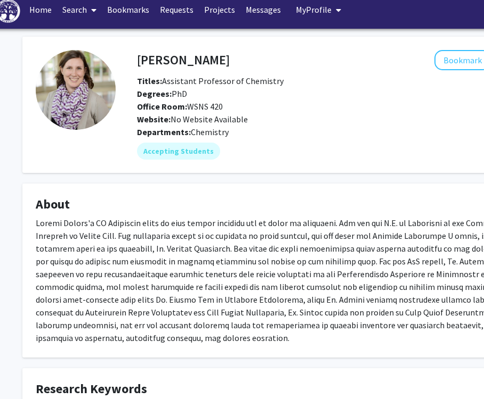
scroll to position [0, 12]
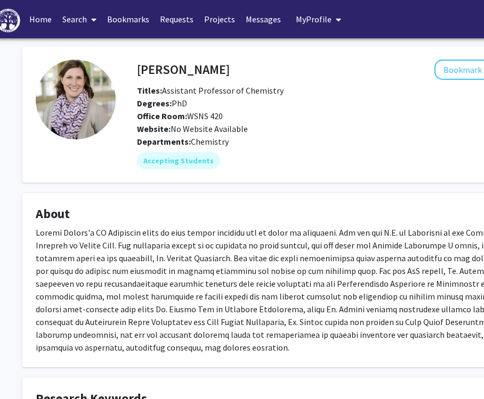
click at [88, 19] on span at bounding box center [92, 19] width 10 height 37
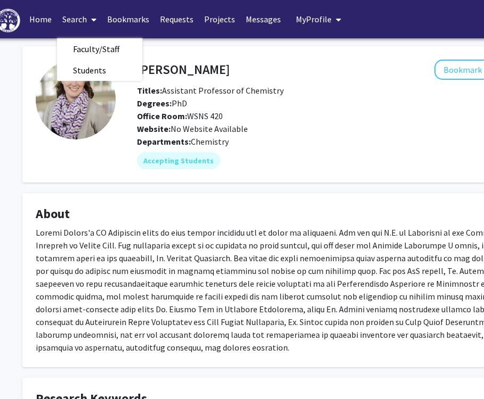
click at [208, 77] on h4 "[PERSON_NAME]" at bounding box center [183, 70] width 93 height 20
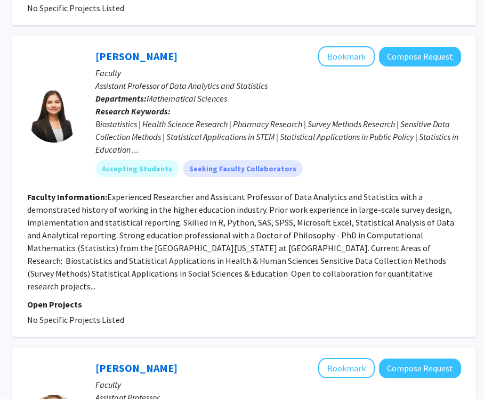
scroll to position [1117, 156]
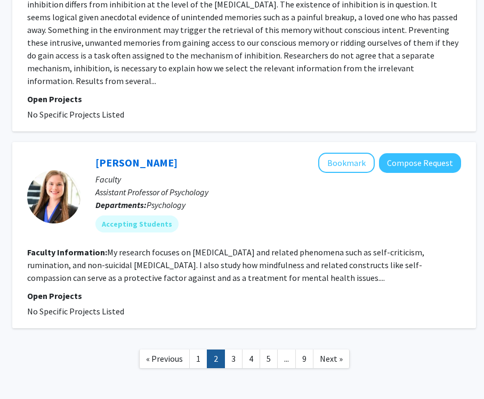
click at [235, 350] on link "3" at bounding box center [233, 359] width 18 height 19
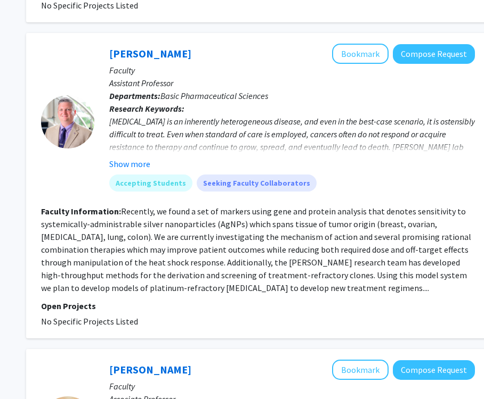
scroll to position [1020, 156]
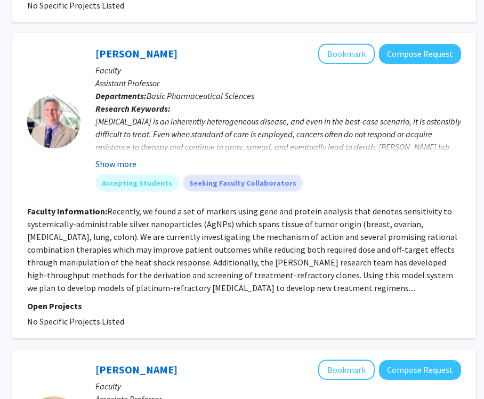
click at [112, 161] on button "Show more" at bounding box center [115, 164] width 41 height 13
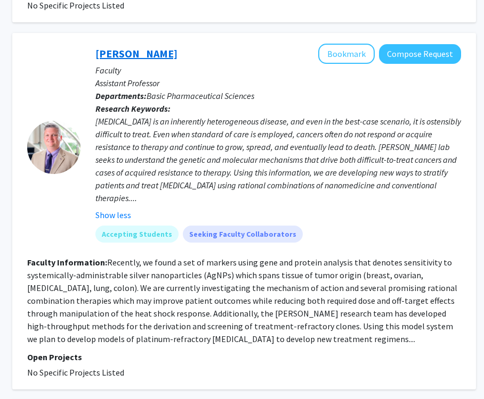
click at [157, 54] on link "[PERSON_NAME]" at bounding box center [136, 53] width 82 height 13
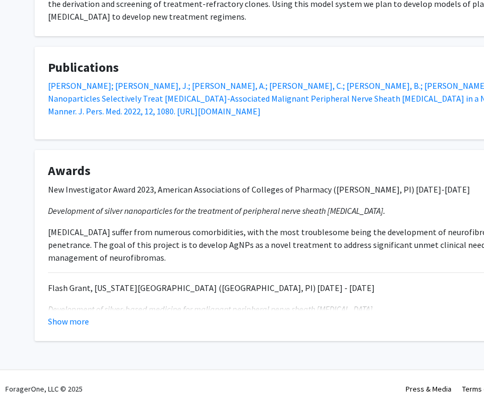
scroll to position [422, 0]
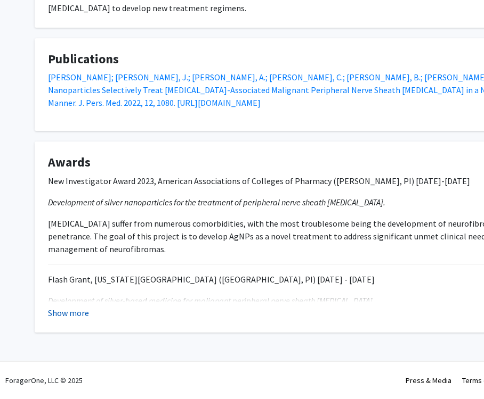
click at [69, 312] on button "Show more" at bounding box center [68, 313] width 41 height 13
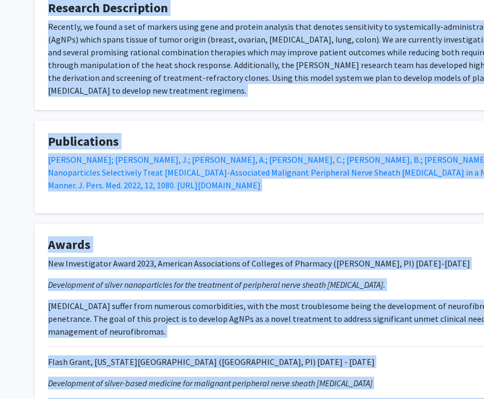
scroll to position [517, 0]
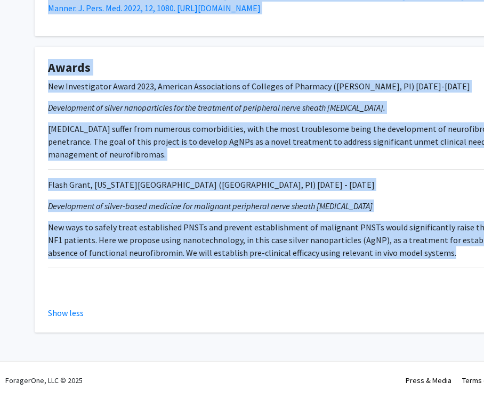
drag, startPoint x: 145, startPoint y: 64, endPoint x: 434, endPoint y: 260, distance: 349.6
copy div "Loremips Dolorsi Ametcon Adipis: Elitseddo Eiusmodte Incidid: UtL Etdolo Magn: …"
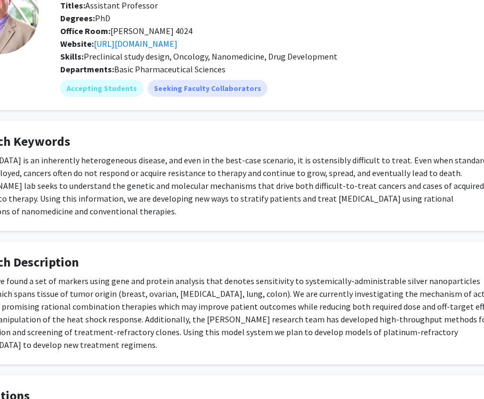
scroll to position [0, 89]
